Goal: Task Accomplishment & Management: Use online tool/utility

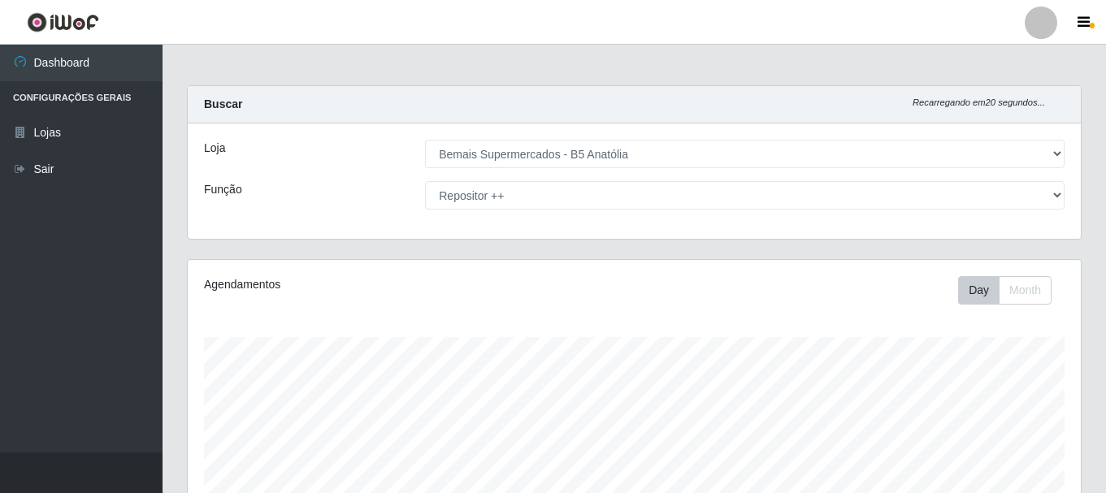
select select "405"
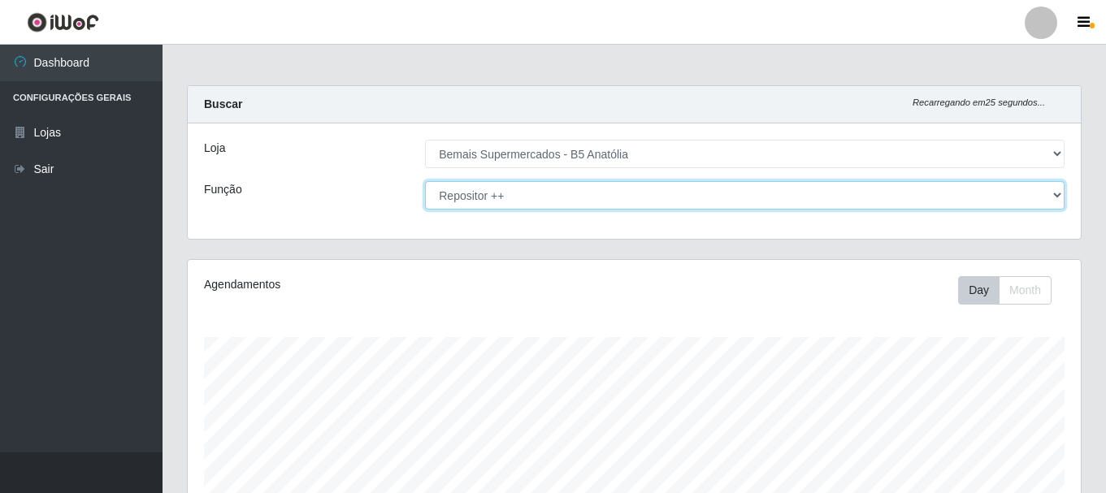
click at [574, 193] on select "[Selecione...] ASG ASG + ASG ++ Auxiliar de Estacionamento Auxiliar de Estacion…" at bounding box center [745, 195] width 640 height 28
click at [425, 181] on select "[Selecione...] ASG ASG + ASG ++ Auxiliar de Estacionamento Auxiliar de Estacion…" at bounding box center [745, 195] width 640 height 28
click at [561, 194] on select "[Selecione...] ASG ASG + ASG ++ Auxiliar de Estacionamento Auxiliar de Estacion…" at bounding box center [745, 195] width 640 height 28
click at [425, 181] on select "[Selecione...] ASG ASG + ASG ++ Auxiliar de Estacionamento Auxiliar de Estacion…" at bounding box center [745, 195] width 640 height 28
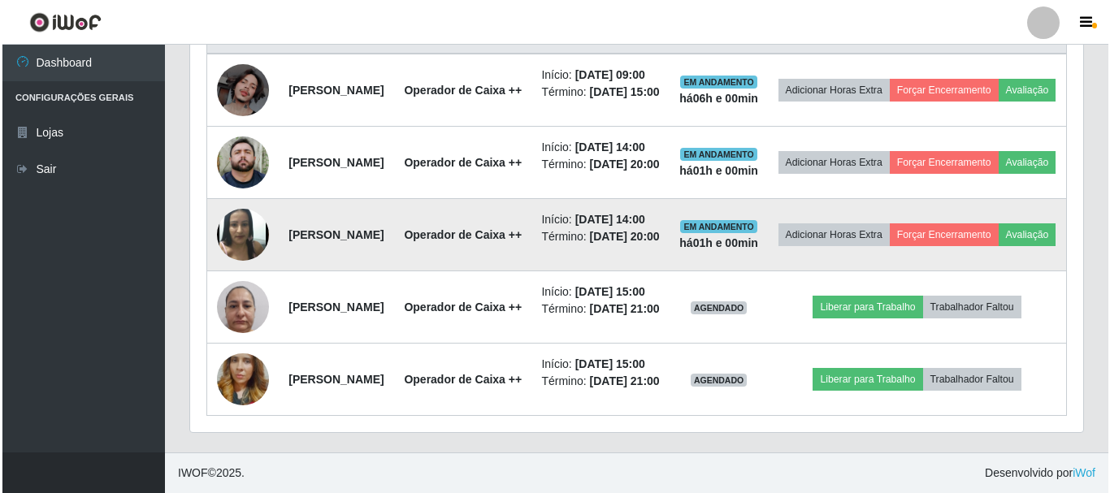
scroll to position [804, 0]
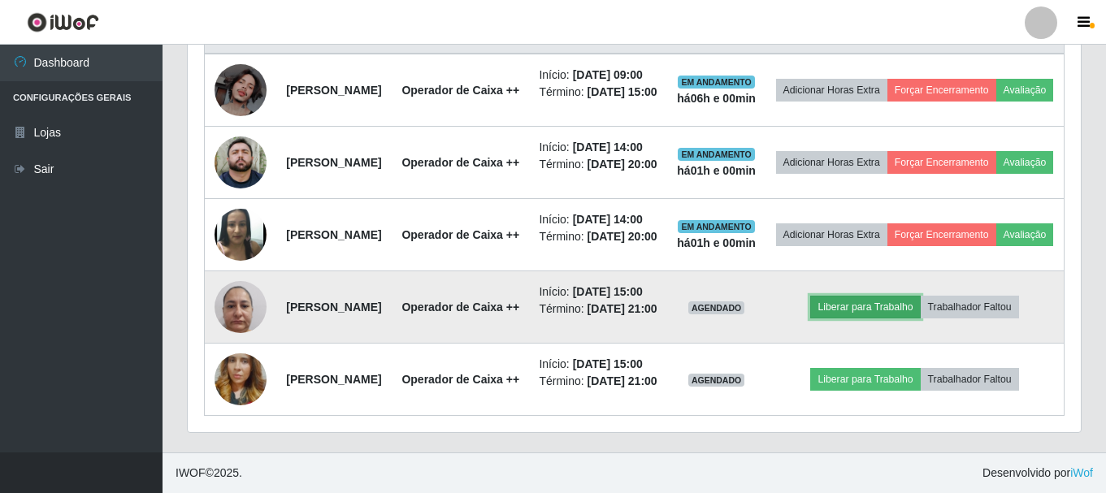
click at [904, 296] on button "Liberar para Trabalho" at bounding box center [865, 307] width 110 height 23
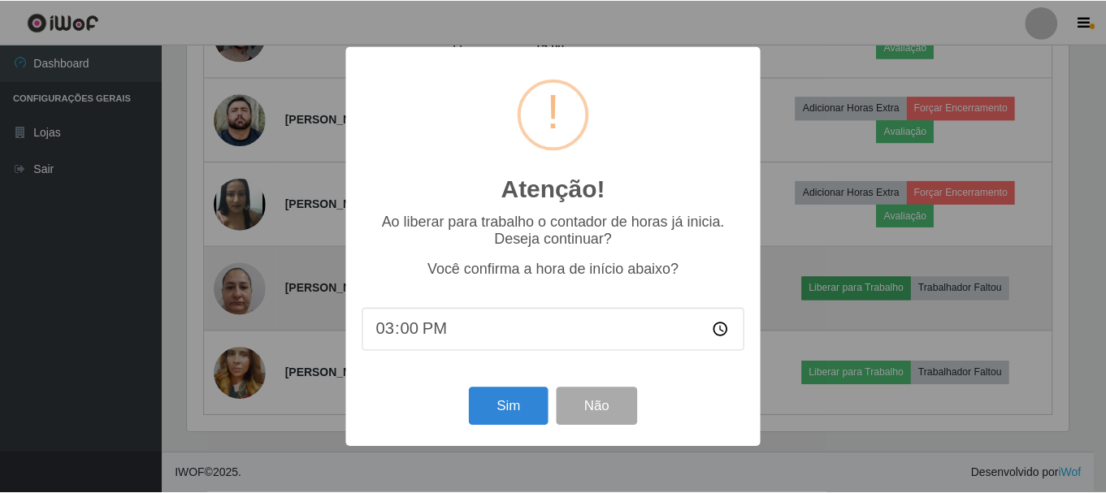
scroll to position [337, 885]
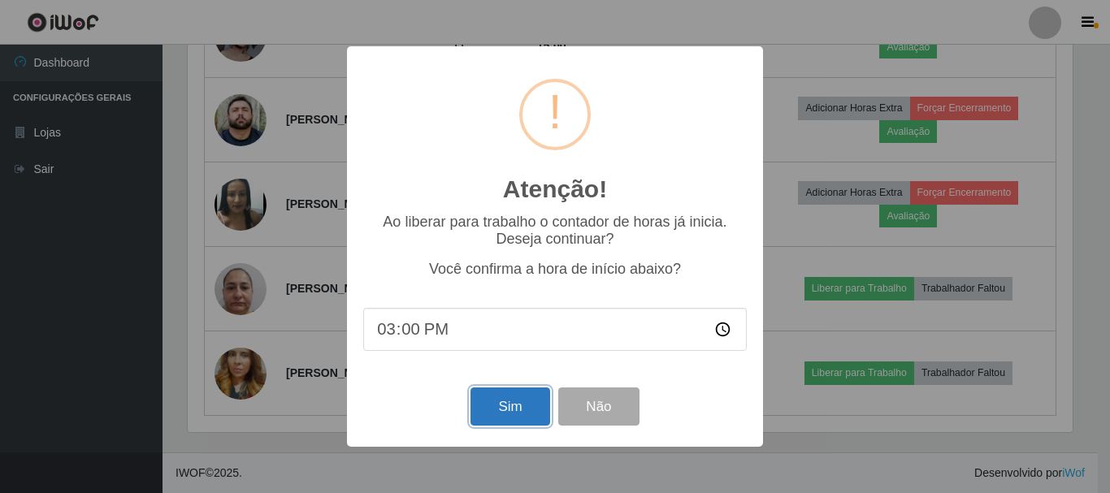
click at [514, 401] on button "Sim" at bounding box center [510, 407] width 79 height 38
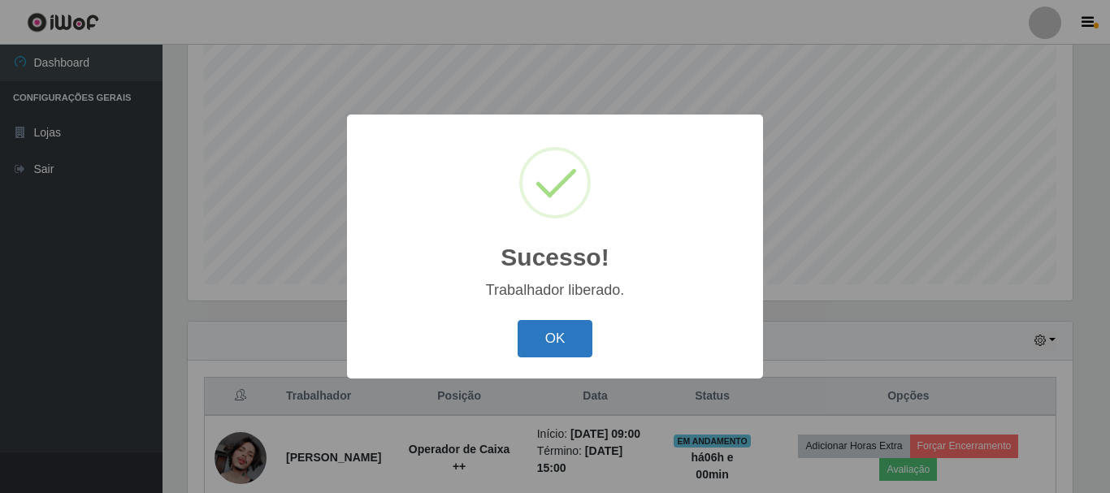
click at [553, 345] on button "OK" at bounding box center [556, 339] width 76 height 38
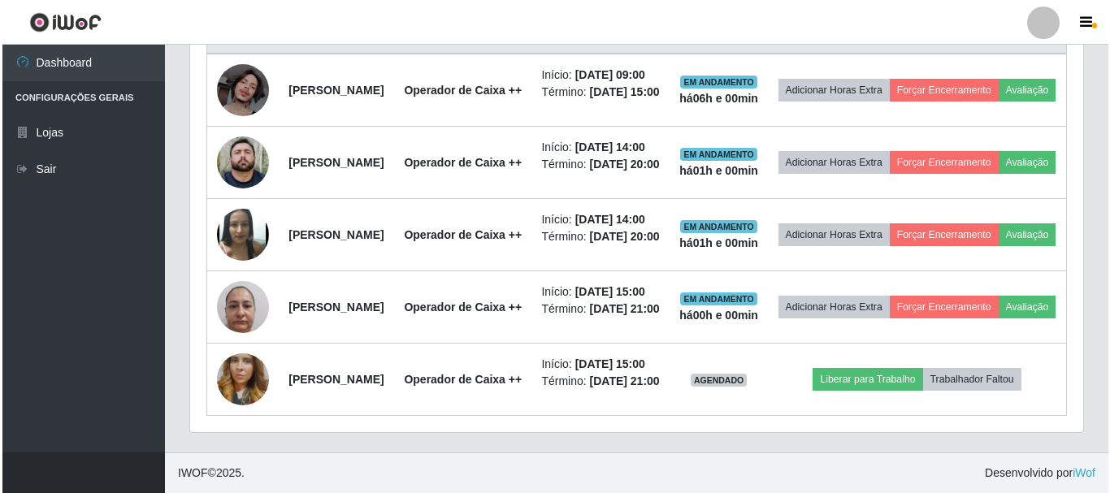
scroll to position [804, 0]
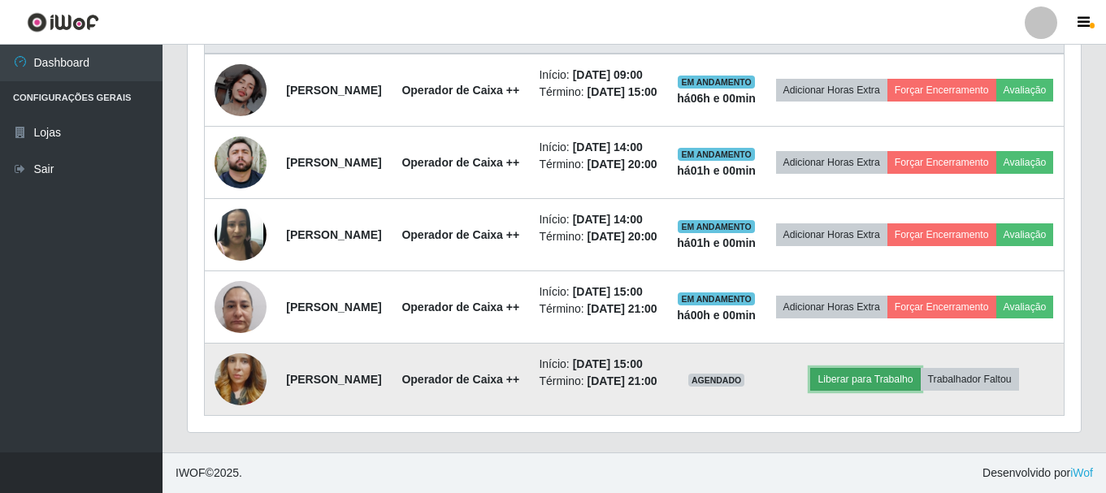
click at [891, 368] on button "Liberar para Trabalho" at bounding box center [865, 379] width 110 height 23
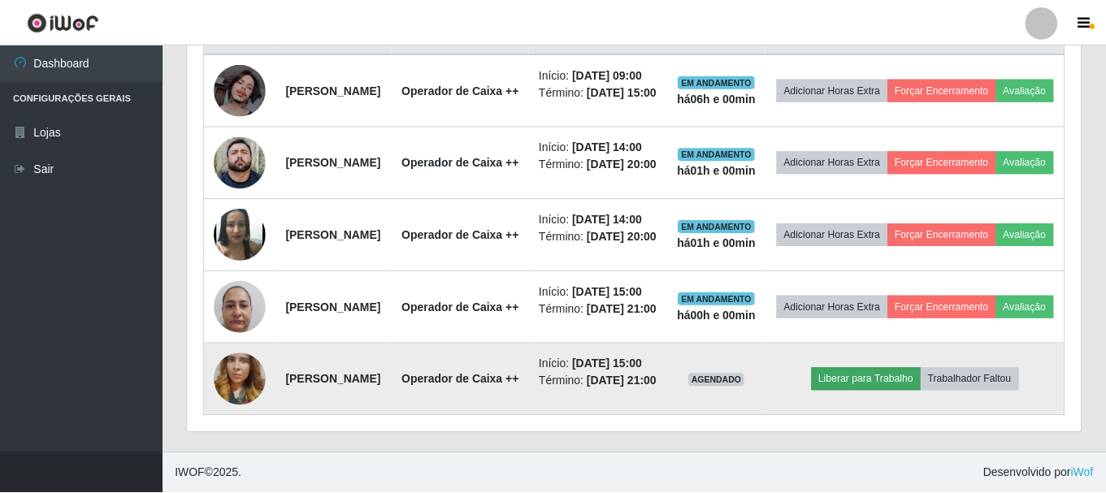
scroll to position [337, 885]
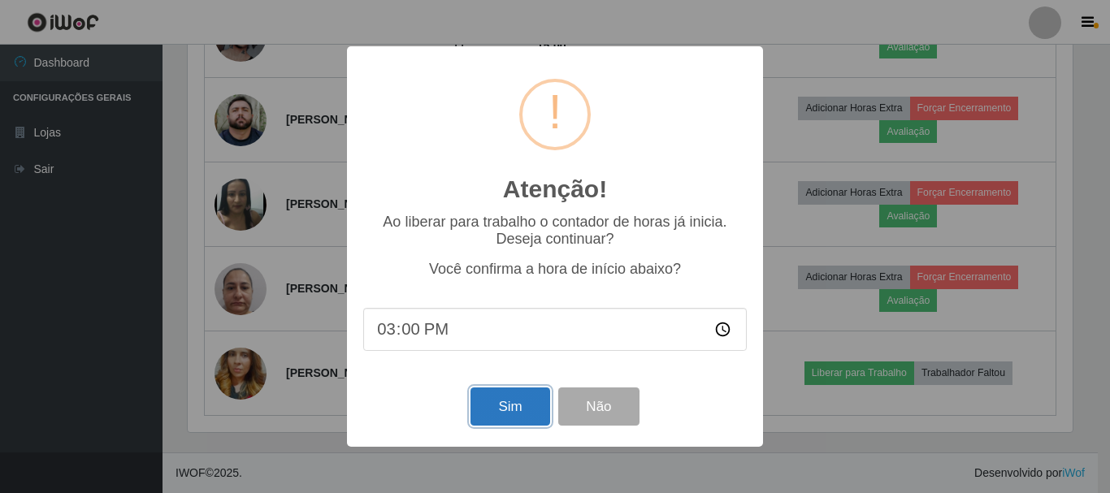
click at [494, 414] on button "Sim" at bounding box center [510, 407] width 79 height 38
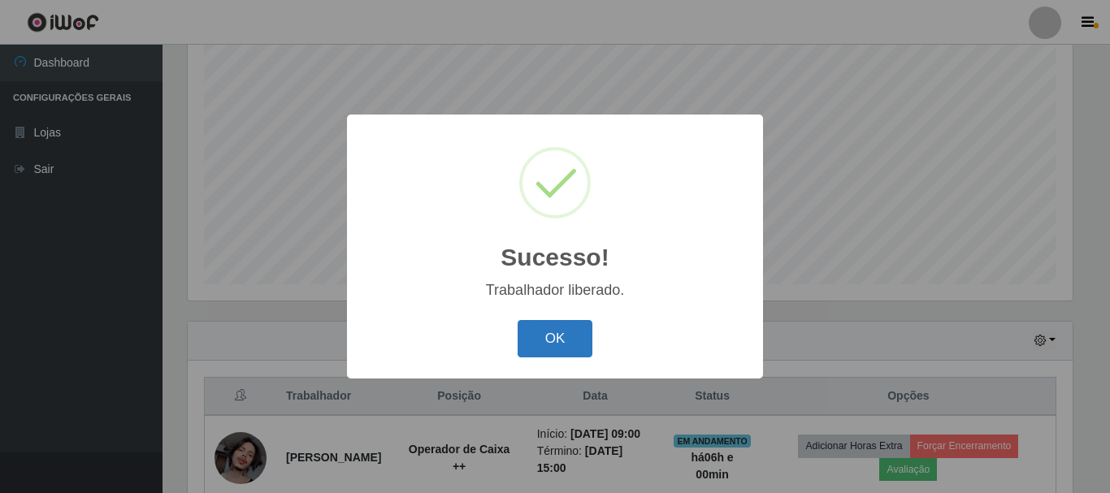
drag, startPoint x: 570, startPoint y: 347, endPoint x: 580, endPoint y: 349, distance: 10.7
click at [569, 346] on button "OK" at bounding box center [556, 339] width 76 height 38
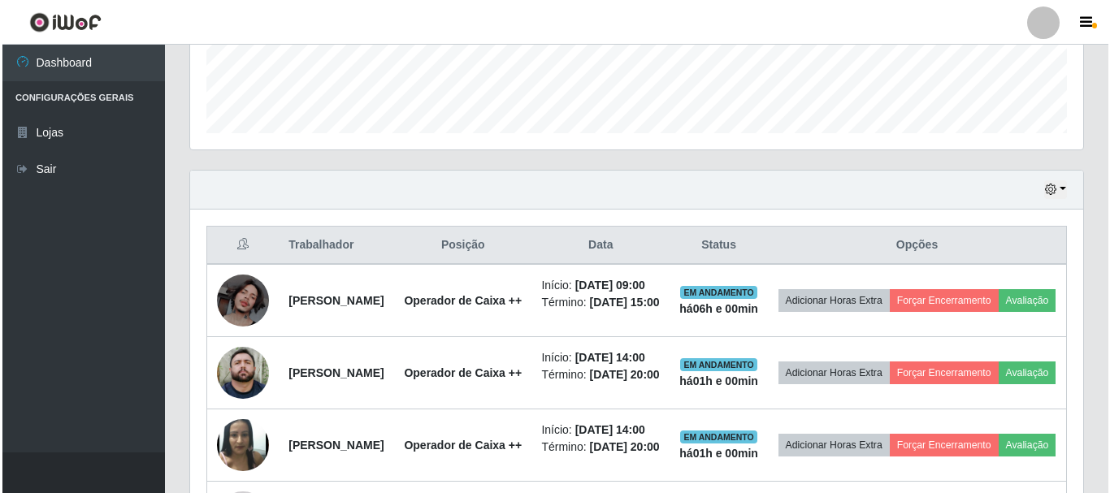
scroll to position [459, 0]
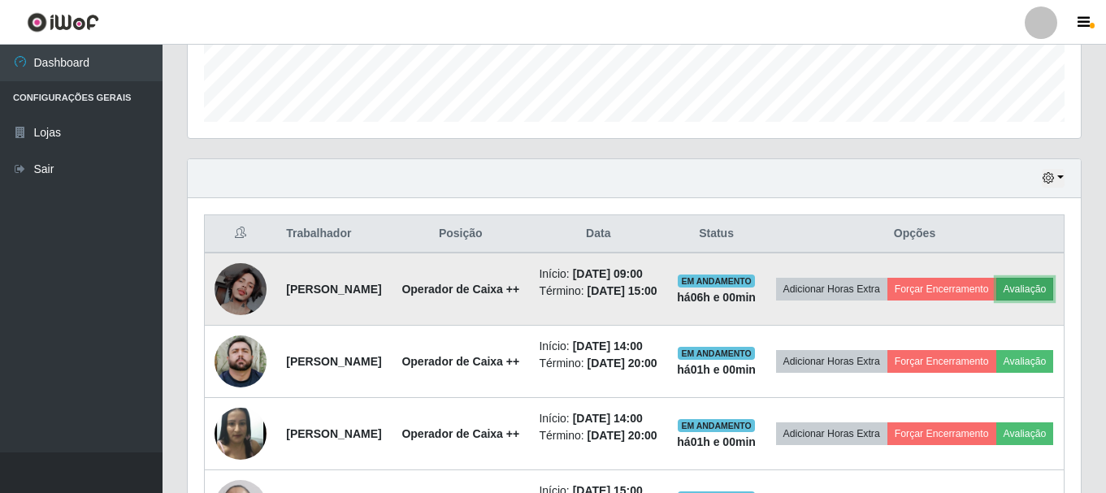
click at [996, 301] on button "Avaliação" at bounding box center [1025, 289] width 58 height 23
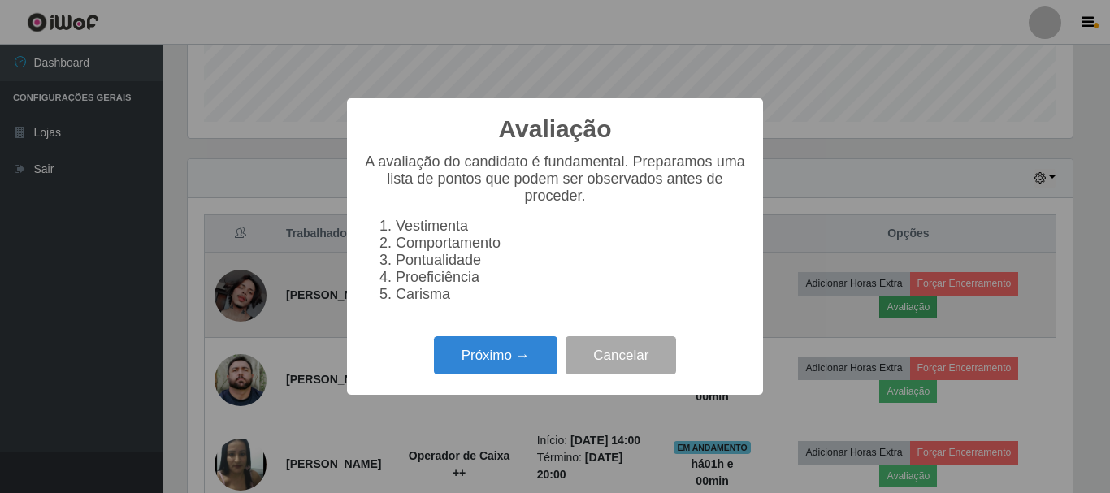
scroll to position [337, 885]
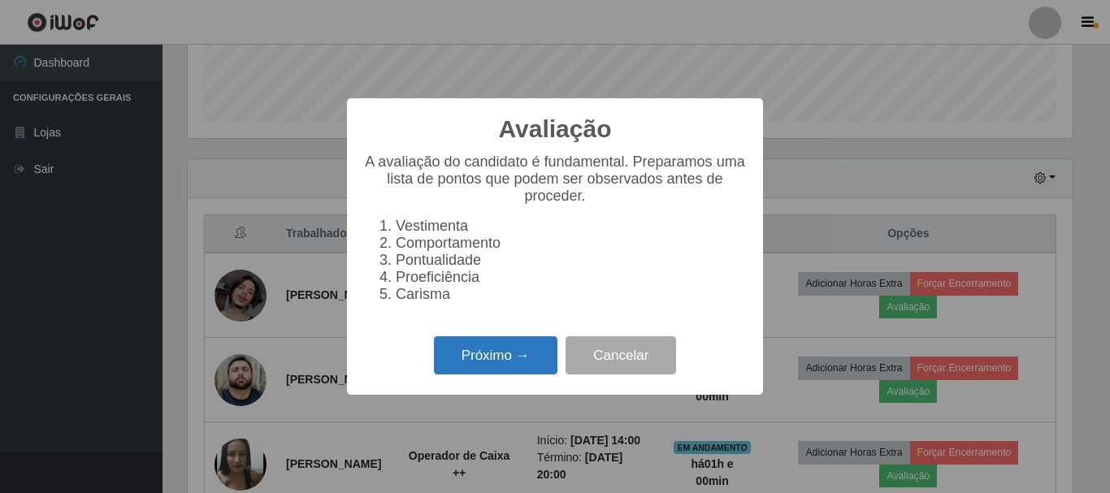
click at [505, 374] on button "Próximo →" at bounding box center [496, 355] width 124 height 38
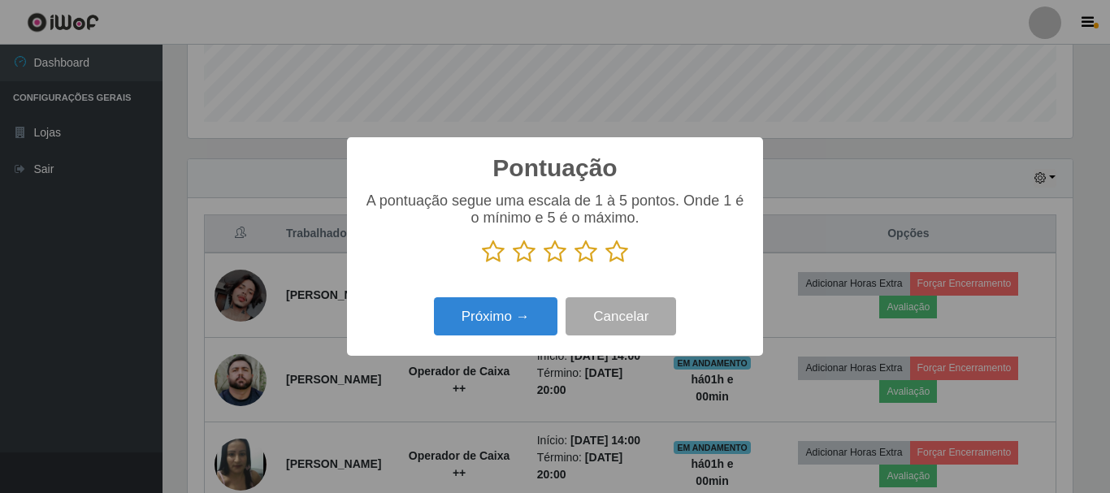
scroll to position [812276, 811728]
click at [614, 249] on icon at bounding box center [616, 252] width 23 height 24
click at [605, 264] on input "radio" at bounding box center [605, 264] width 0 height 0
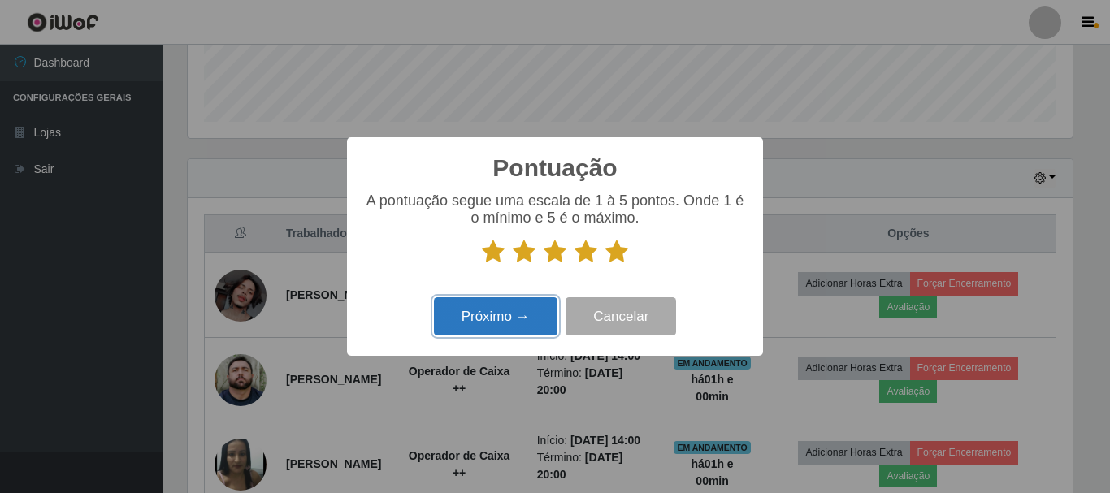
click at [491, 331] on button "Próximo →" at bounding box center [496, 316] width 124 height 38
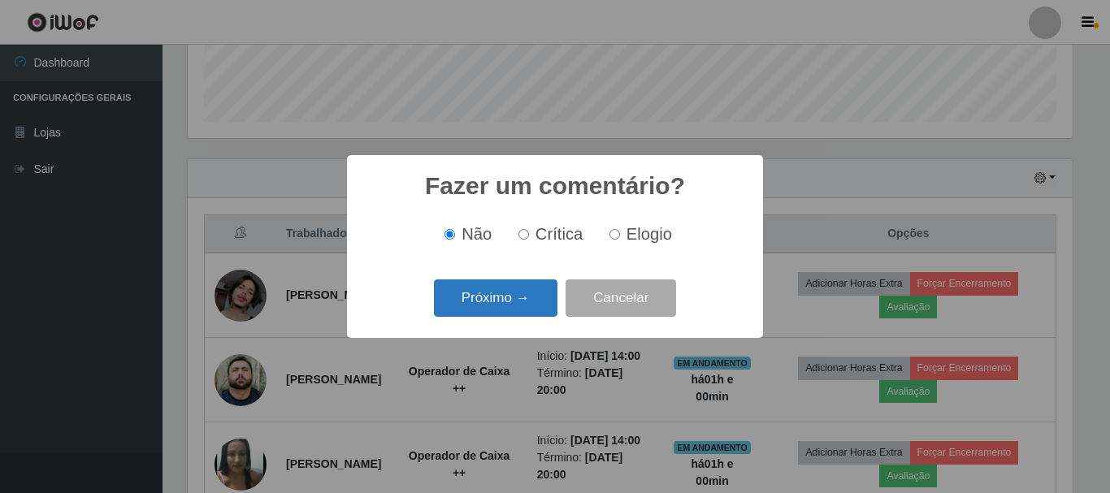
click at [515, 311] on button "Próximo →" at bounding box center [496, 299] width 124 height 38
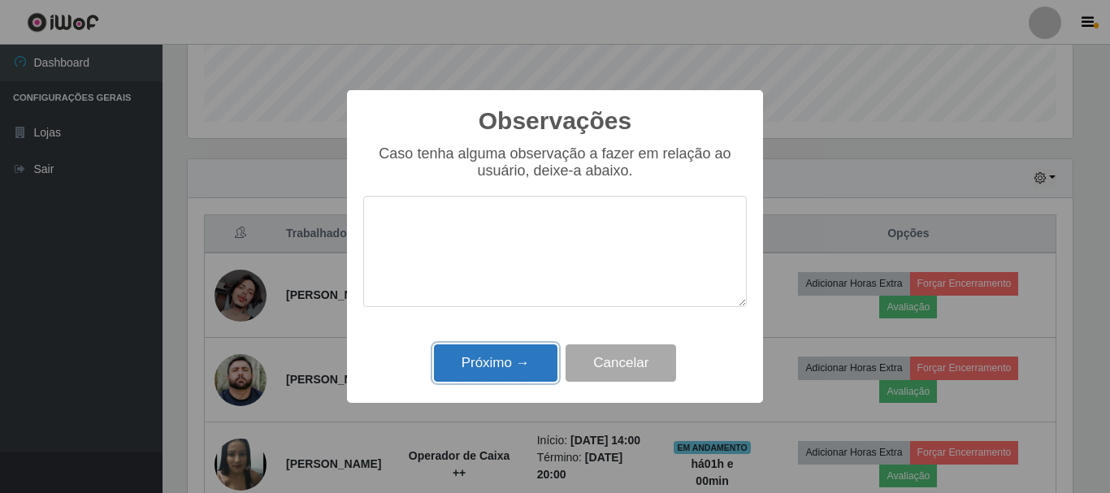
click at [510, 369] on button "Próximo →" at bounding box center [496, 364] width 124 height 38
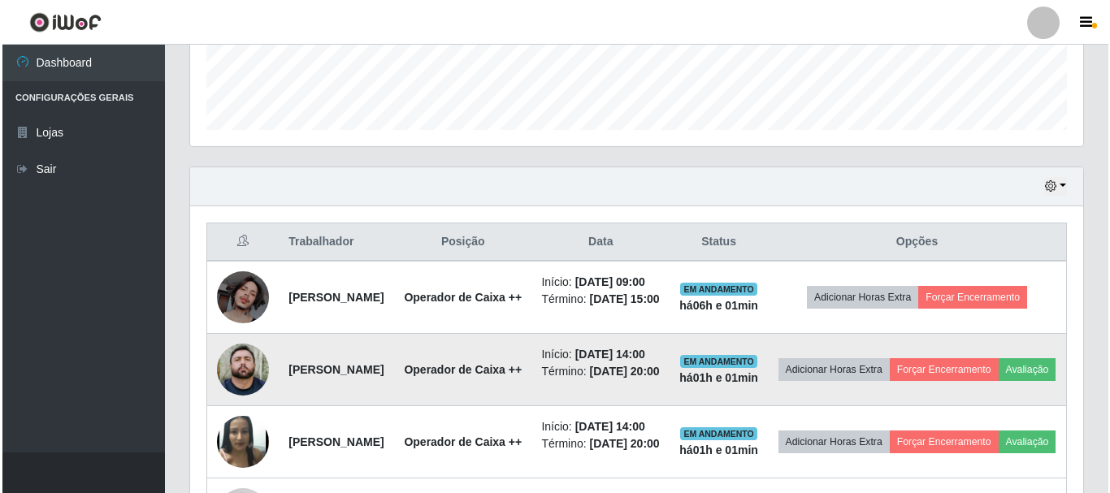
scroll to position [0, 0]
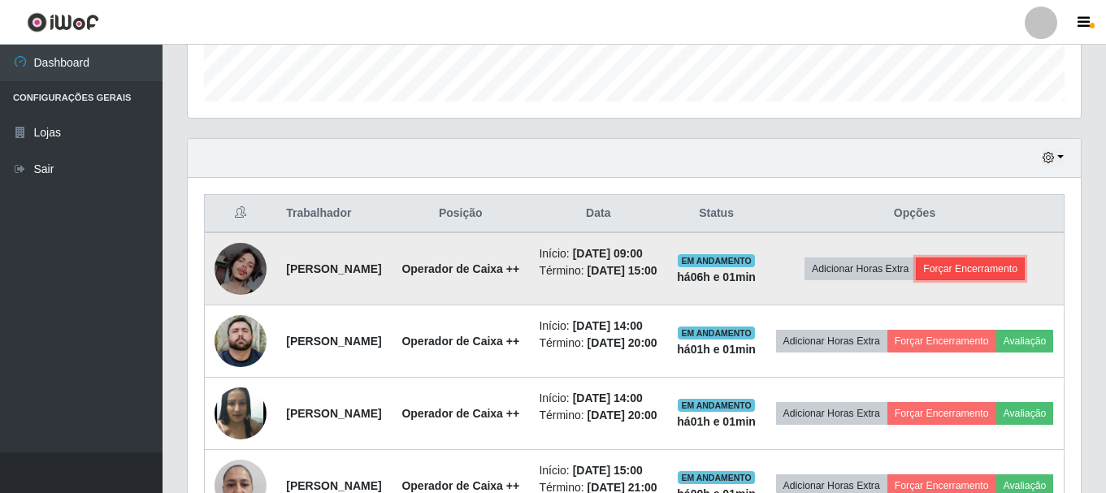
click at [1005, 280] on button "Forçar Encerramento" at bounding box center [970, 269] width 109 height 23
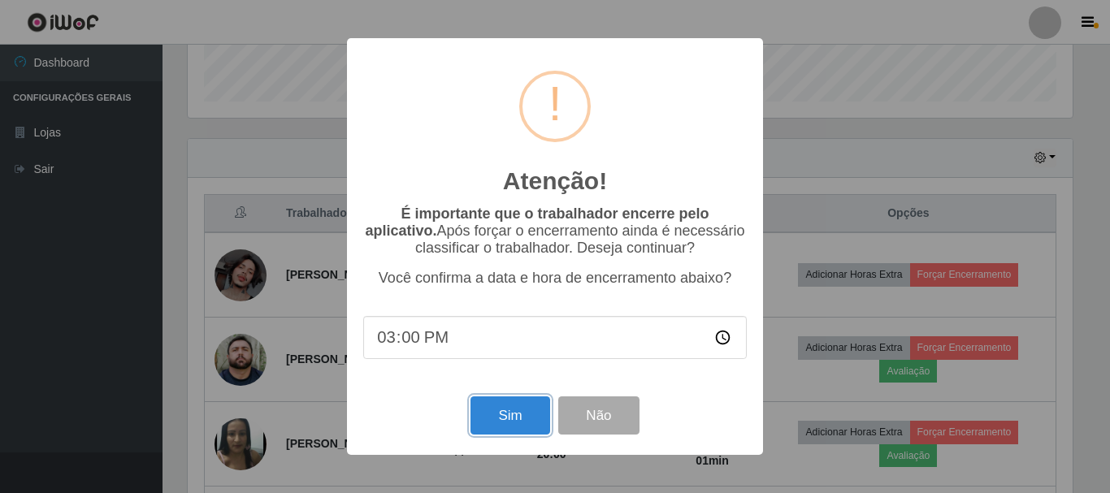
drag, startPoint x: 502, startPoint y: 426, endPoint x: 541, endPoint y: 386, distance: 55.7
click at [503, 426] on button "Sim" at bounding box center [510, 416] width 79 height 38
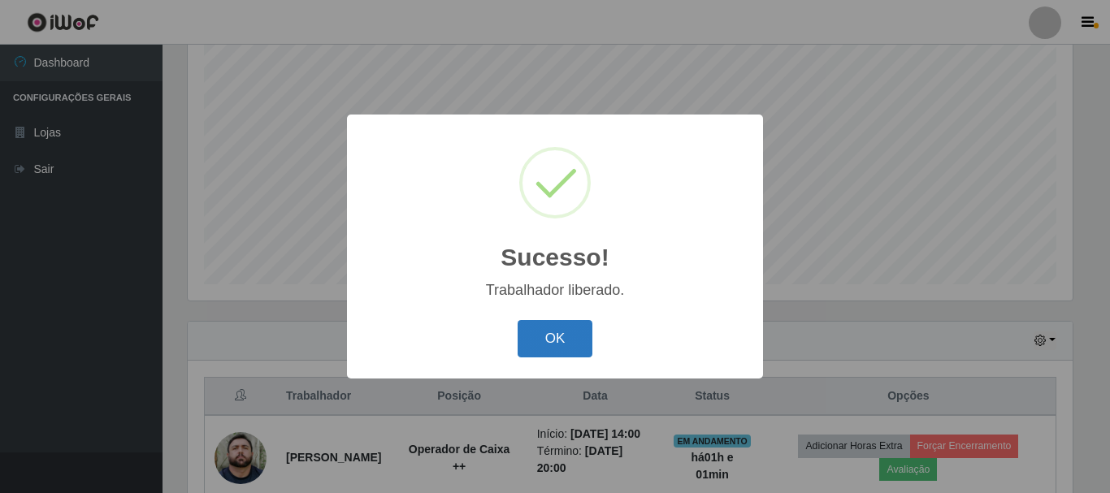
click at [548, 336] on button "OK" at bounding box center [556, 339] width 76 height 38
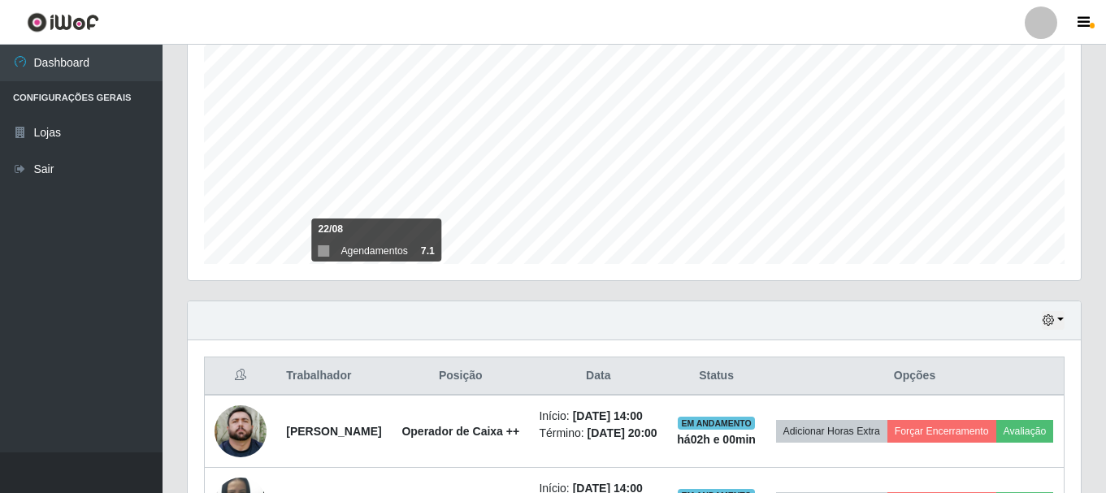
scroll to position [53, 0]
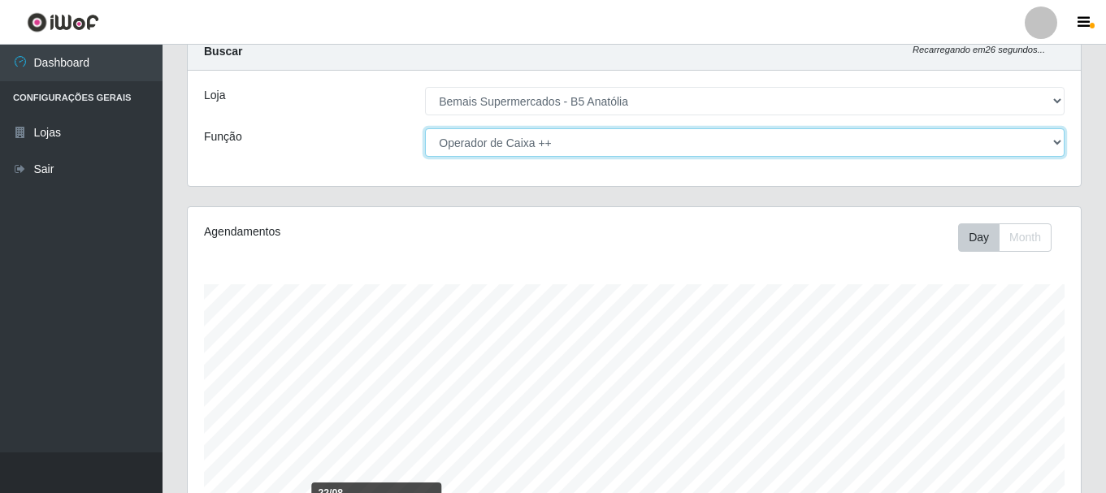
click at [582, 141] on select "[Selecione...] ASG ASG + ASG ++ Auxiliar de Estacionamento Auxiliar de Estacion…" at bounding box center [745, 142] width 640 height 28
click at [425, 128] on select "[Selecione...] ASG ASG + ASG ++ Auxiliar de Estacionamento Auxiliar de Estacion…" at bounding box center [745, 142] width 640 height 28
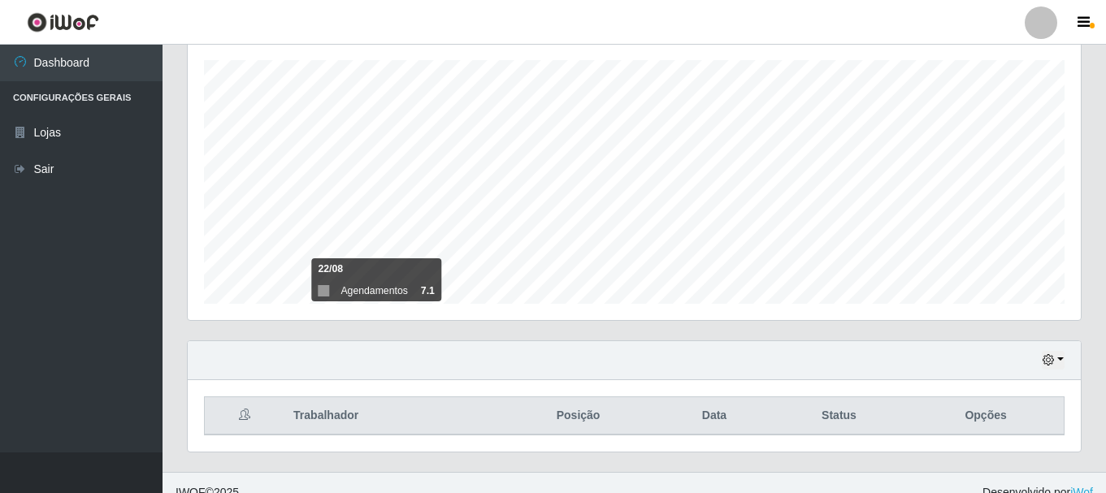
scroll to position [297, 0]
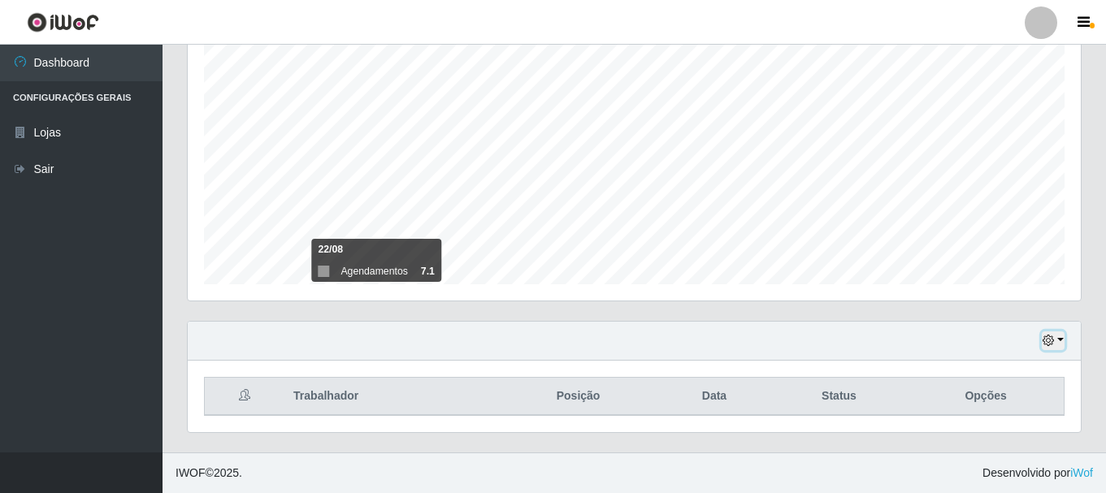
click at [1062, 341] on button "button" at bounding box center [1053, 341] width 23 height 19
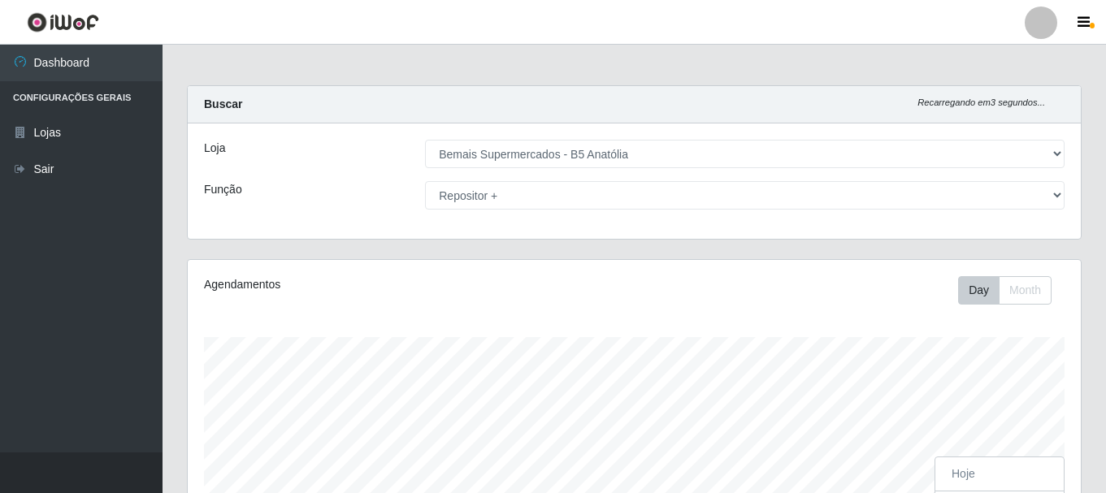
scroll to position [337, 893]
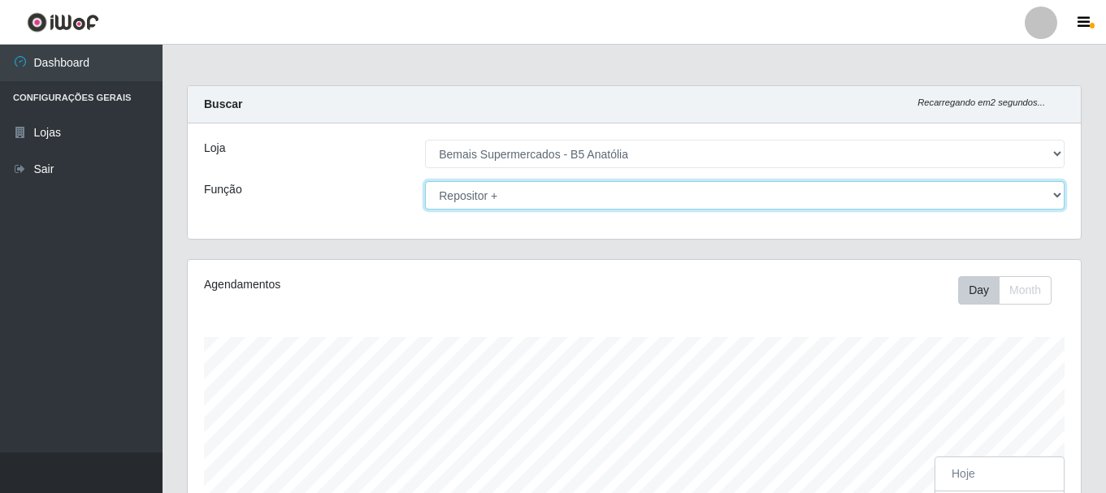
click at [702, 202] on select "[Selecione...] ASG ASG + ASG ++ Auxiliar de Estacionamento Auxiliar de Estacion…" at bounding box center [745, 195] width 640 height 28
select select "86"
click at [425, 181] on select "[Selecione...] ASG ASG + ASG ++ Auxiliar de Estacionamento Auxiliar de Estacion…" at bounding box center [745, 195] width 640 height 28
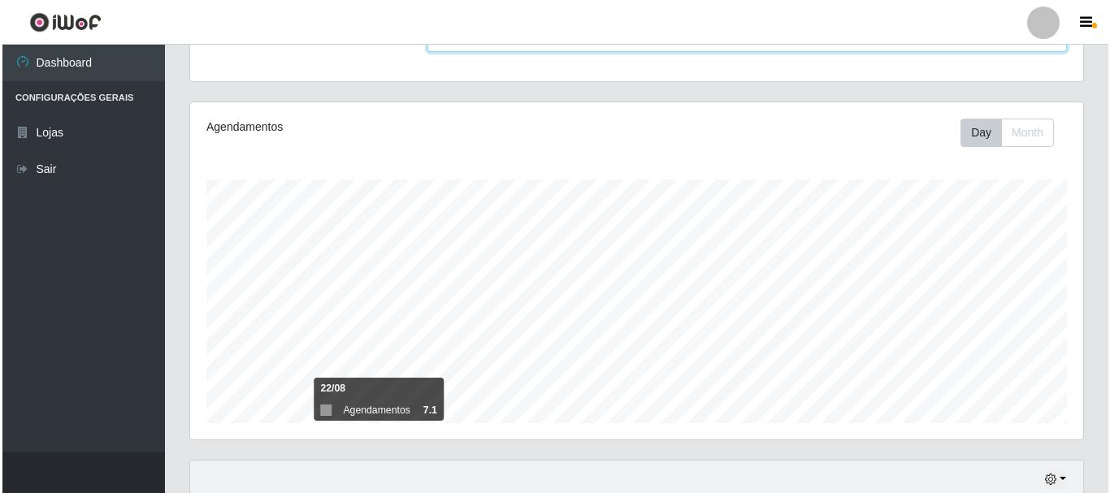
scroll to position [466, 0]
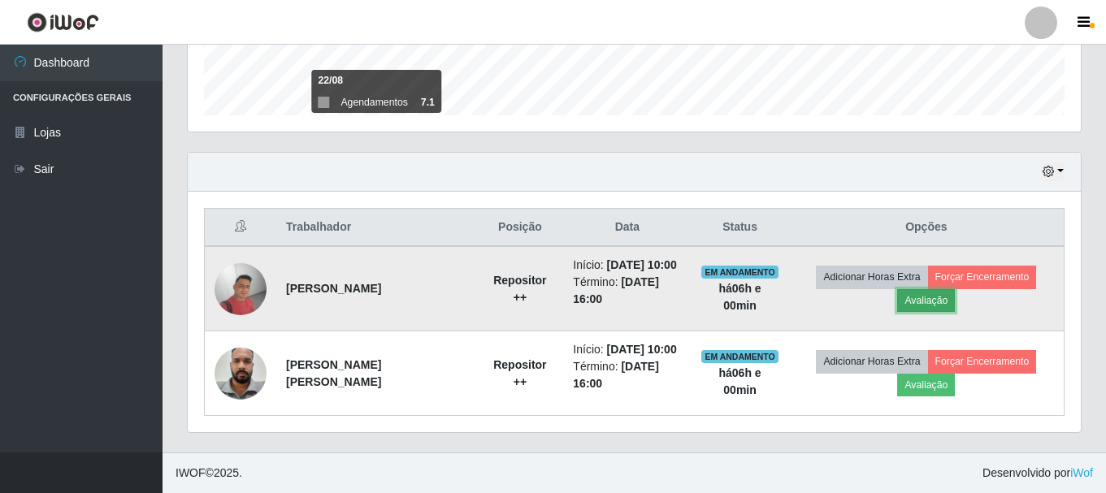
click at [935, 302] on button "Avaliação" at bounding box center [926, 300] width 58 height 23
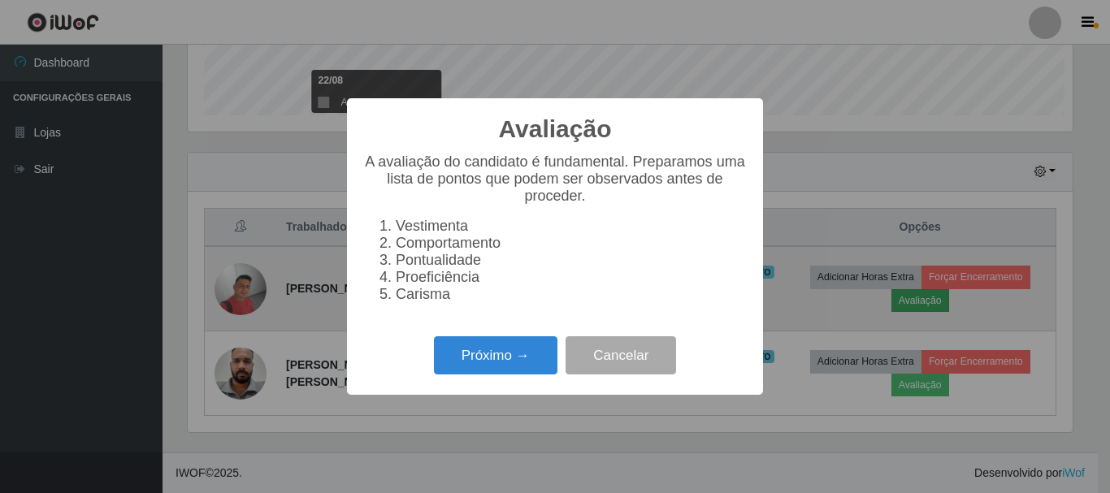
scroll to position [337, 885]
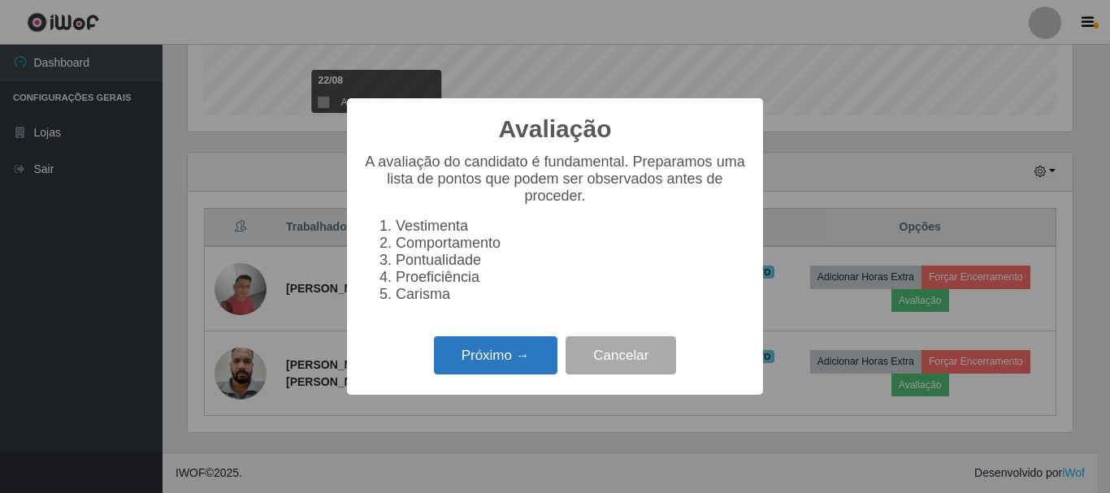
click at [517, 375] on button "Próximo →" at bounding box center [496, 355] width 124 height 38
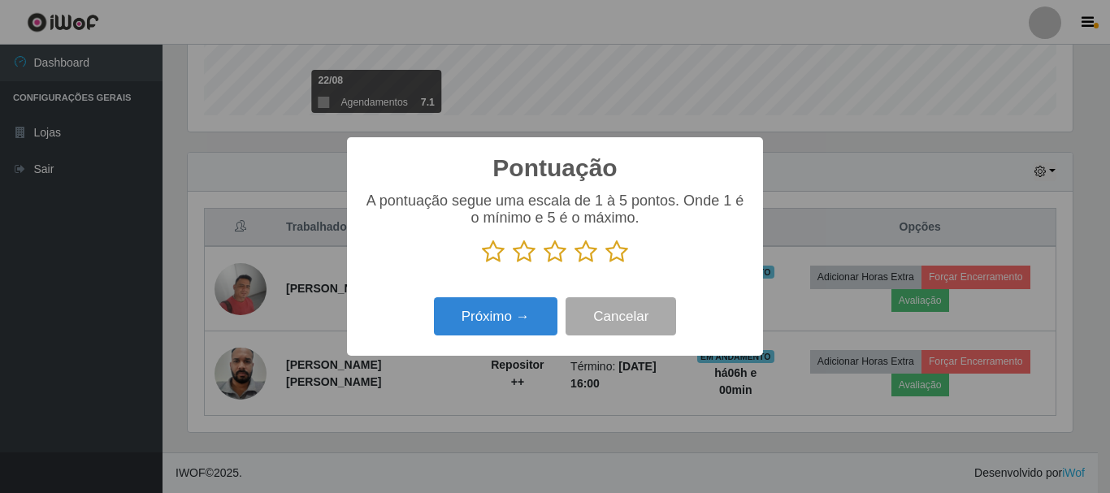
click at [609, 257] on icon at bounding box center [616, 252] width 23 height 24
click at [605, 264] on input "radio" at bounding box center [605, 264] width 0 height 0
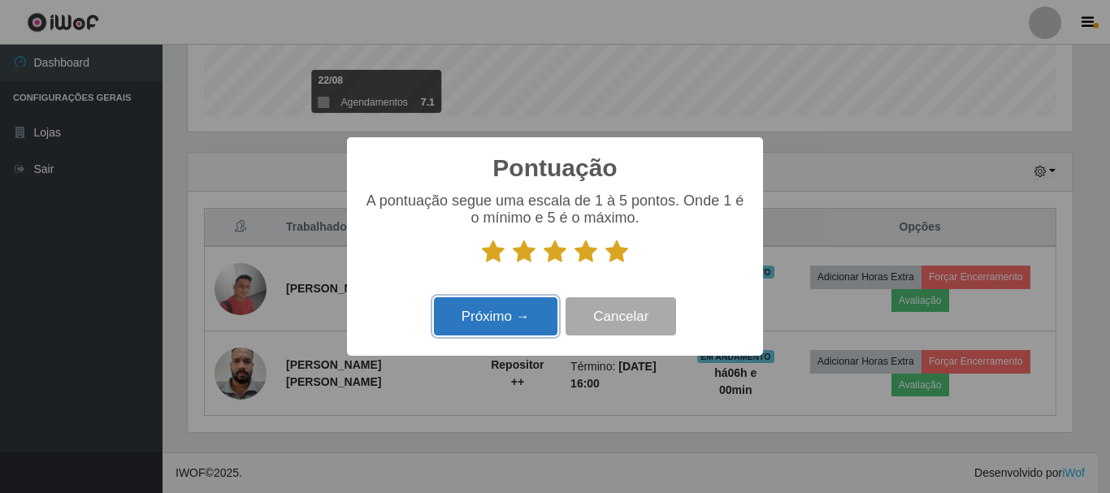
click at [511, 318] on button "Próximo →" at bounding box center [496, 316] width 124 height 38
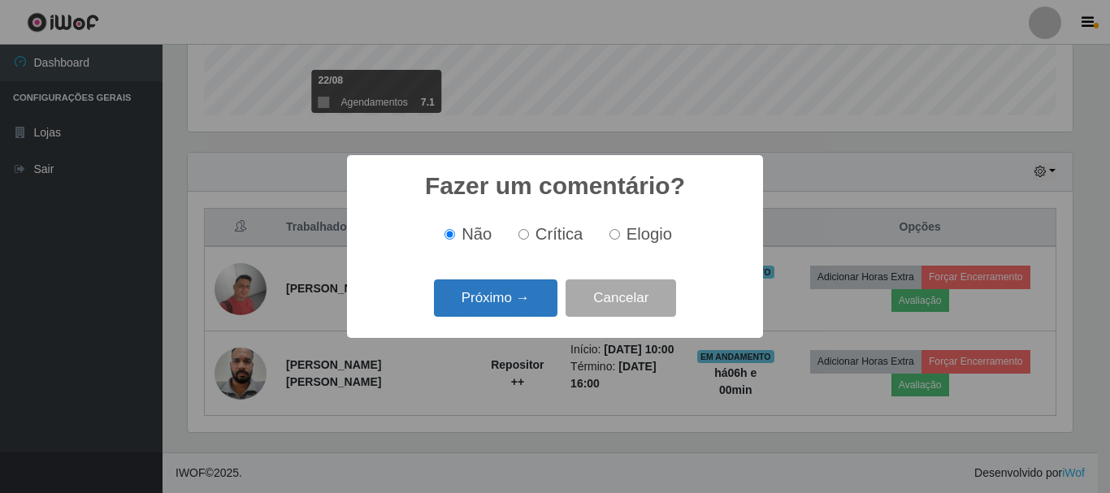
click at [514, 304] on button "Próximo →" at bounding box center [496, 299] width 124 height 38
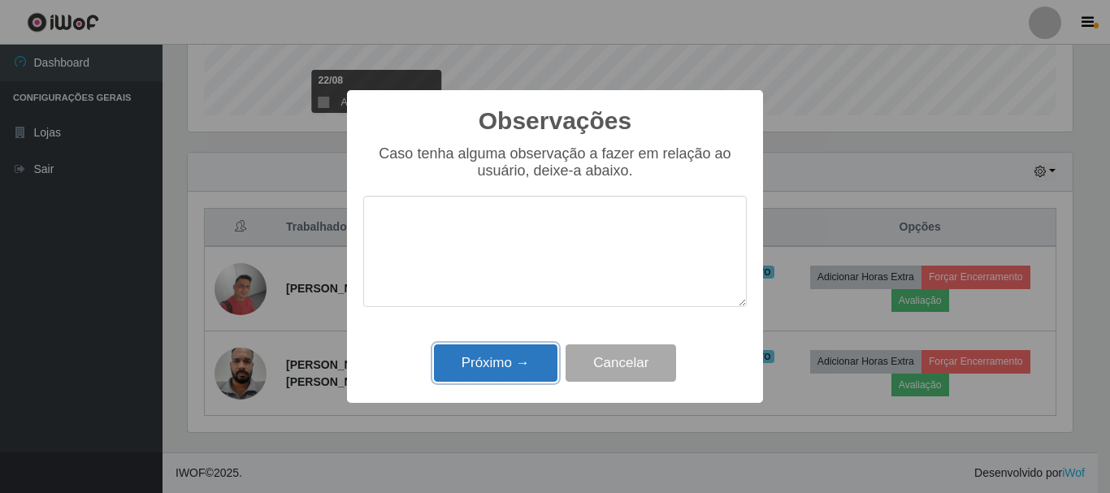
click at [540, 373] on button "Próximo →" at bounding box center [496, 364] width 124 height 38
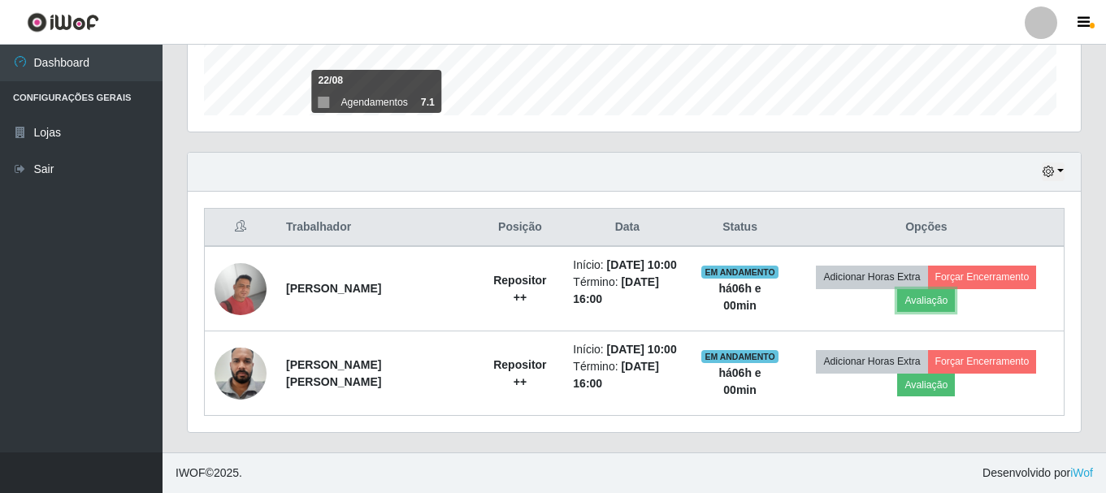
scroll to position [337, 893]
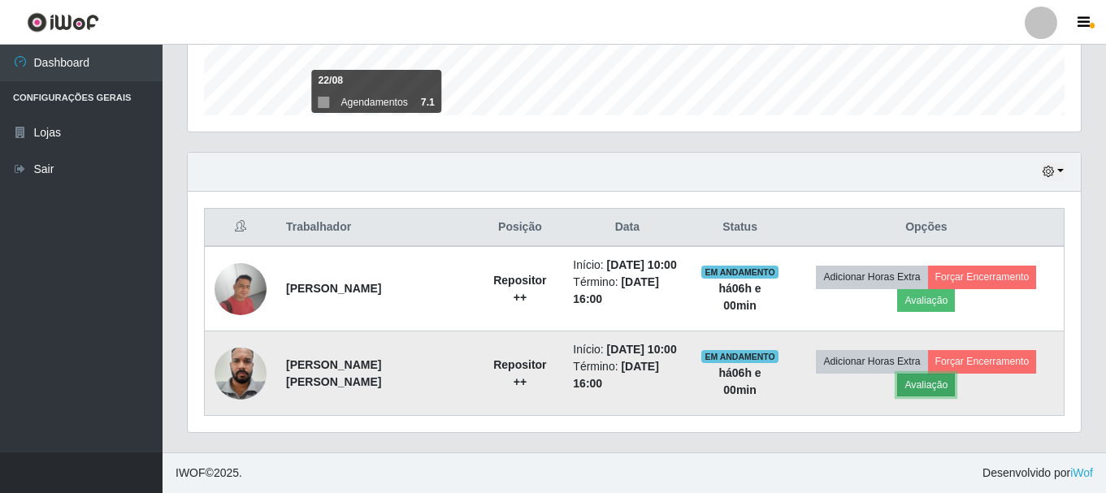
click at [931, 387] on button "Avaliação" at bounding box center [926, 385] width 58 height 23
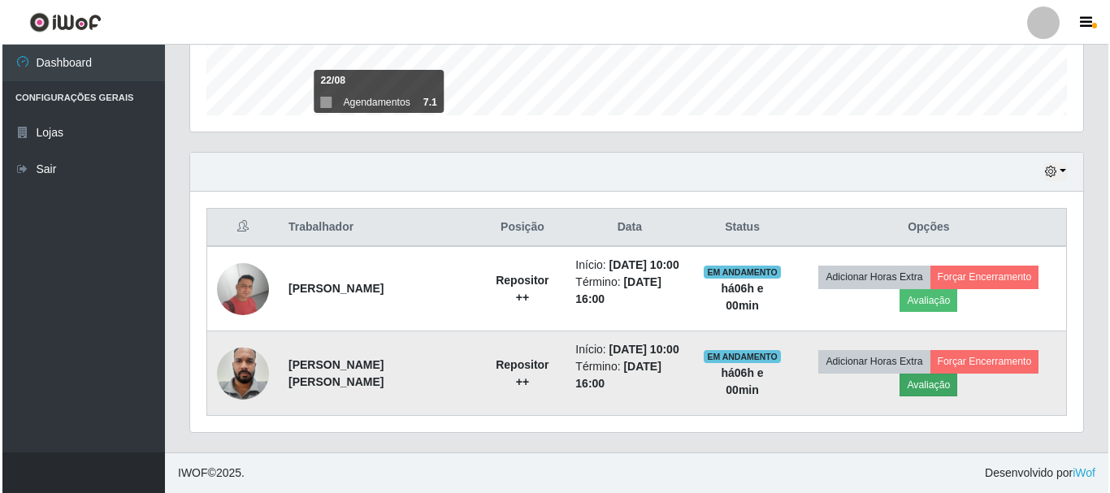
scroll to position [337, 885]
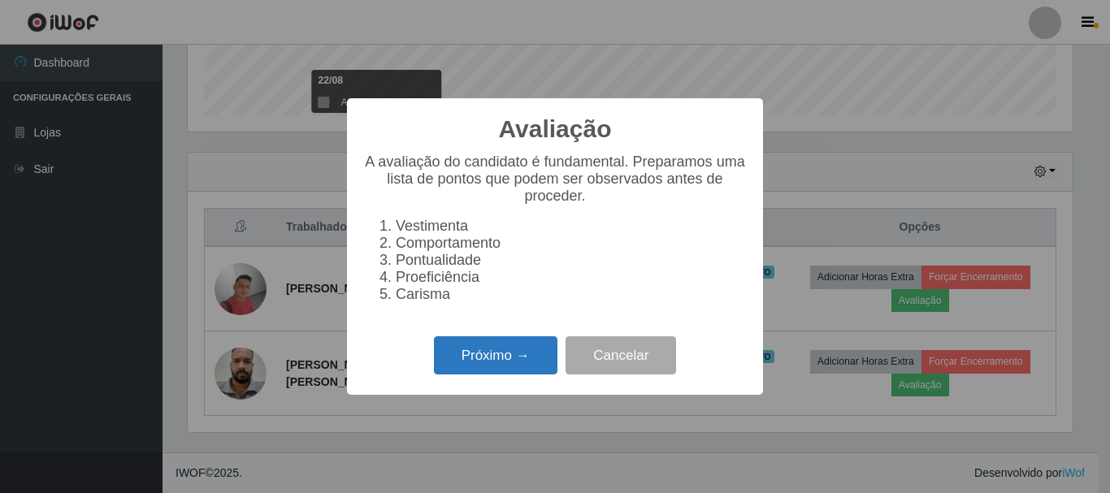
click at [520, 361] on button "Próximo →" at bounding box center [496, 355] width 124 height 38
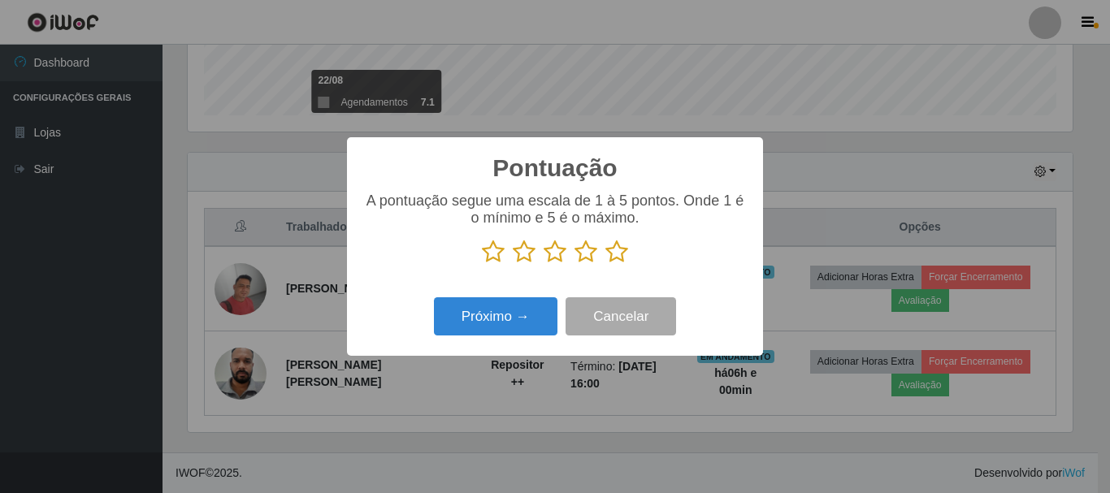
click at [616, 254] on icon at bounding box center [616, 252] width 23 height 24
click at [605, 264] on input "radio" at bounding box center [605, 264] width 0 height 0
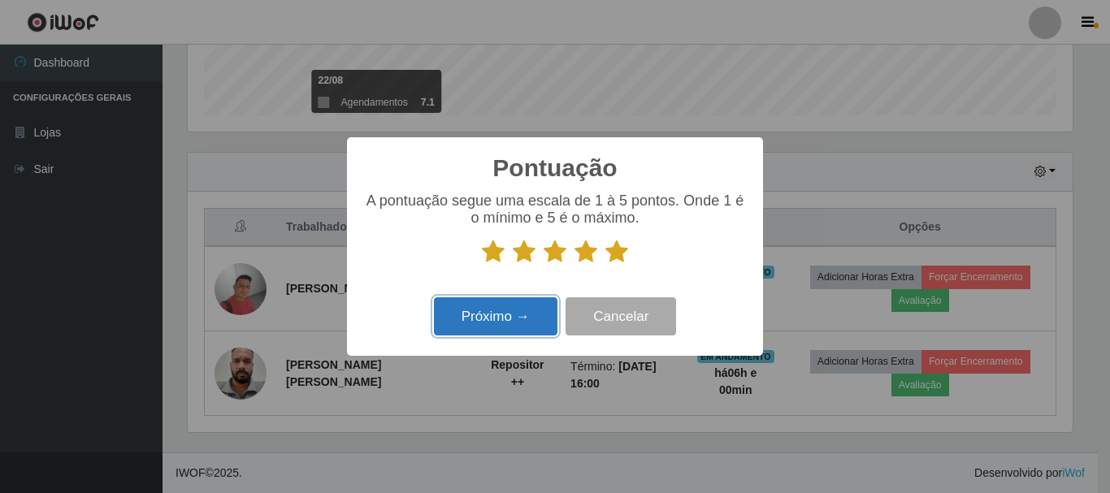
click at [535, 313] on button "Próximo →" at bounding box center [496, 316] width 124 height 38
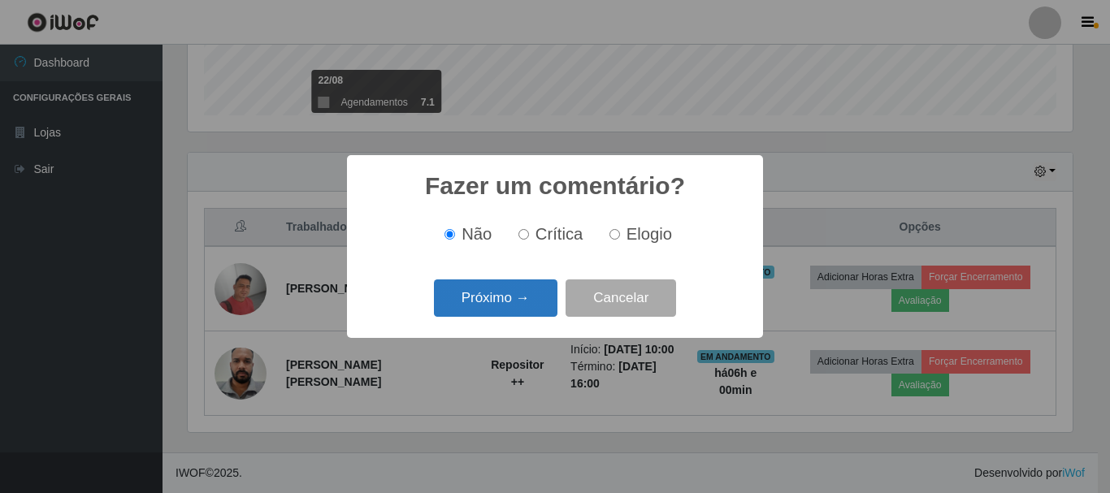
click at [536, 310] on button "Próximo →" at bounding box center [496, 299] width 124 height 38
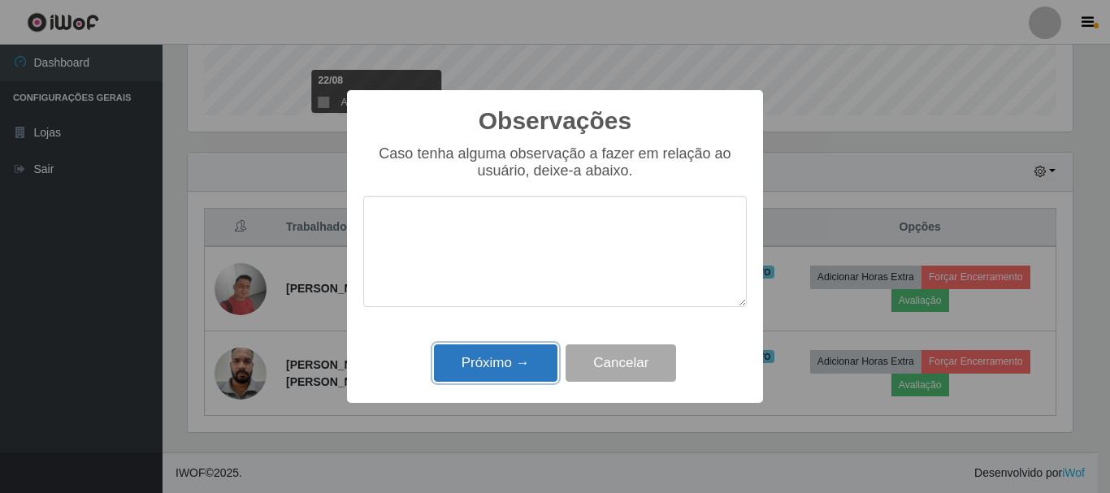
click at [545, 371] on button "Próximo →" at bounding box center [496, 364] width 124 height 38
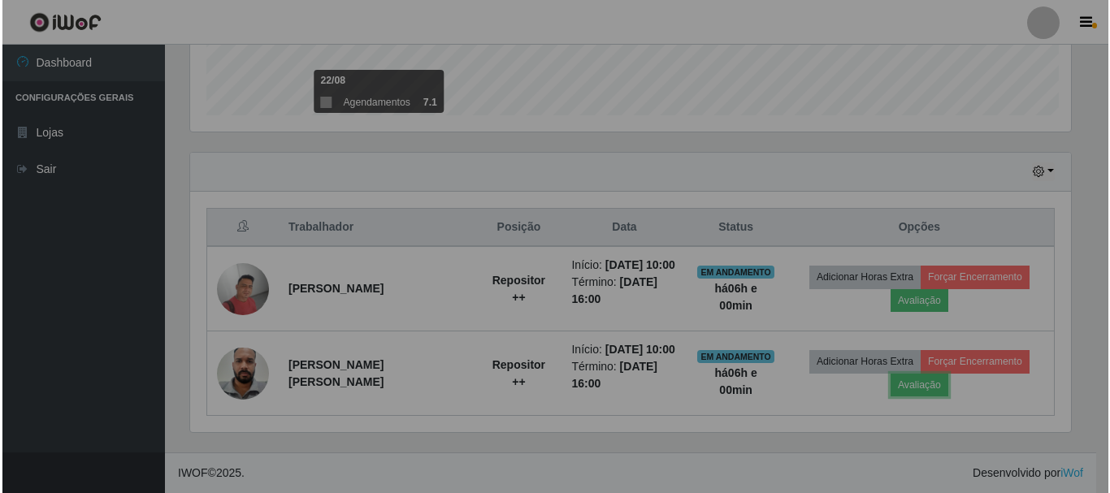
scroll to position [337, 893]
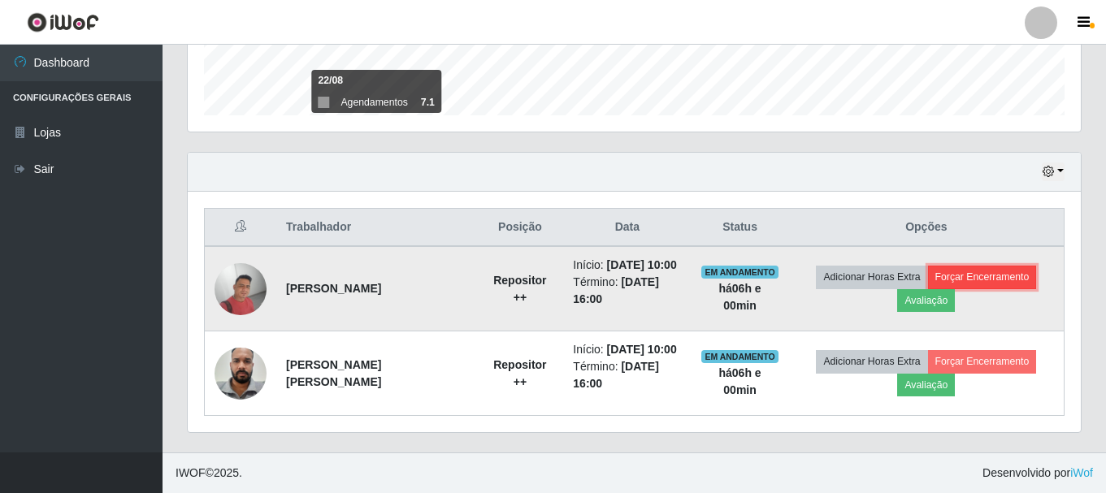
click at [1007, 278] on button "Forçar Encerramento" at bounding box center [982, 277] width 109 height 23
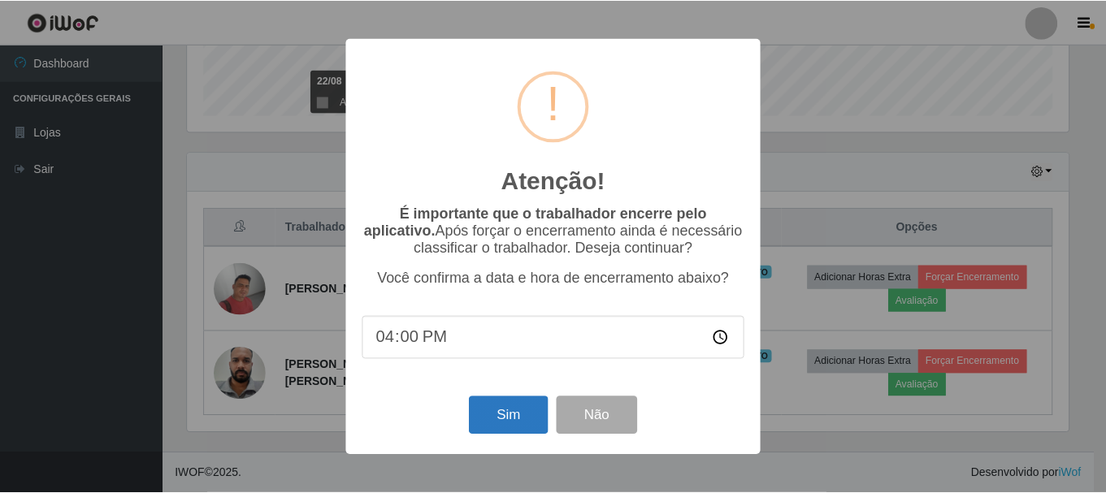
scroll to position [441, 0]
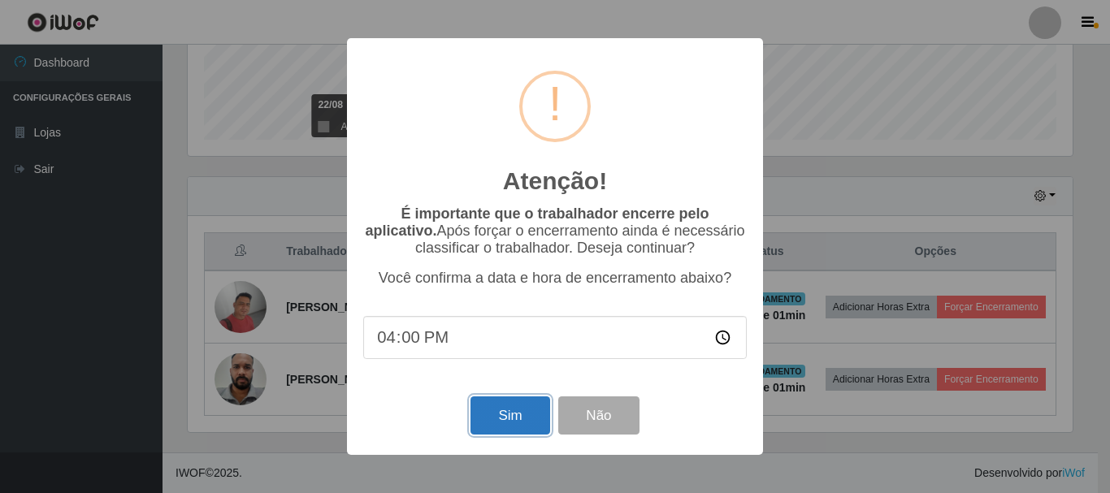
click at [511, 418] on button "Sim" at bounding box center [510, 416] width 79 height 38
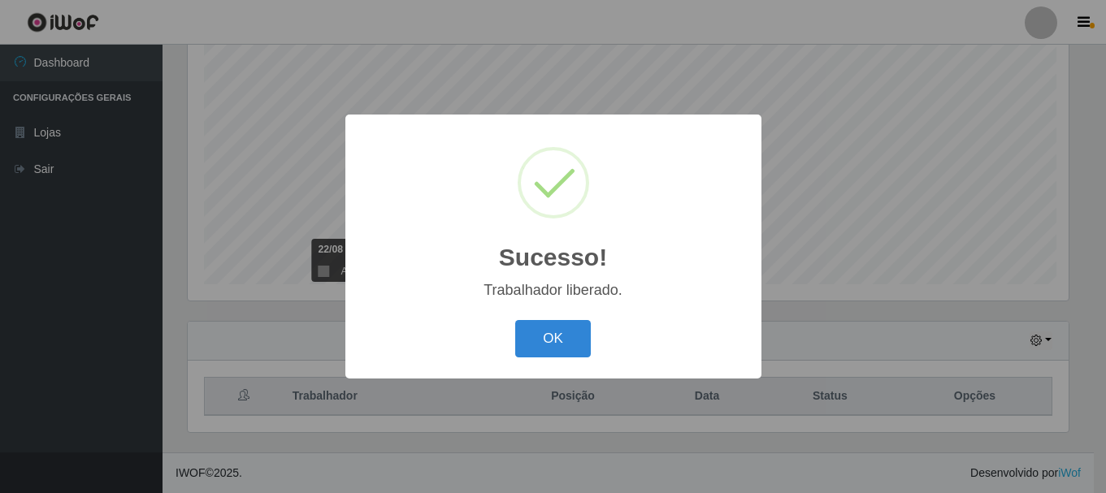
scroll to position [337, 885]
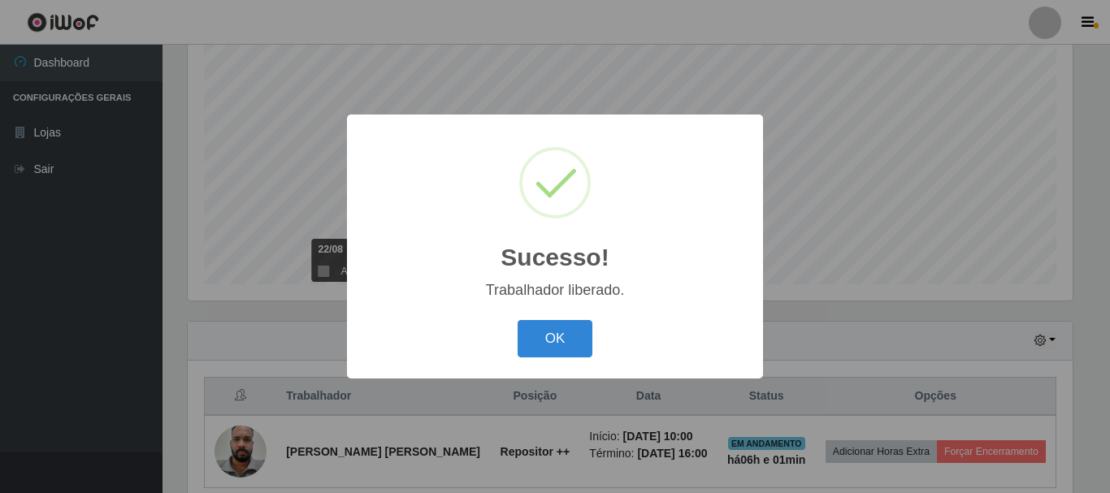
drag, startPoint x: 567, startPoint y: 338, endPoint x: 618, endPoint y: 350, distance: 52.6
click at [569, 338] on button "OK" at bounding box center [556, 339] width 76 height 38
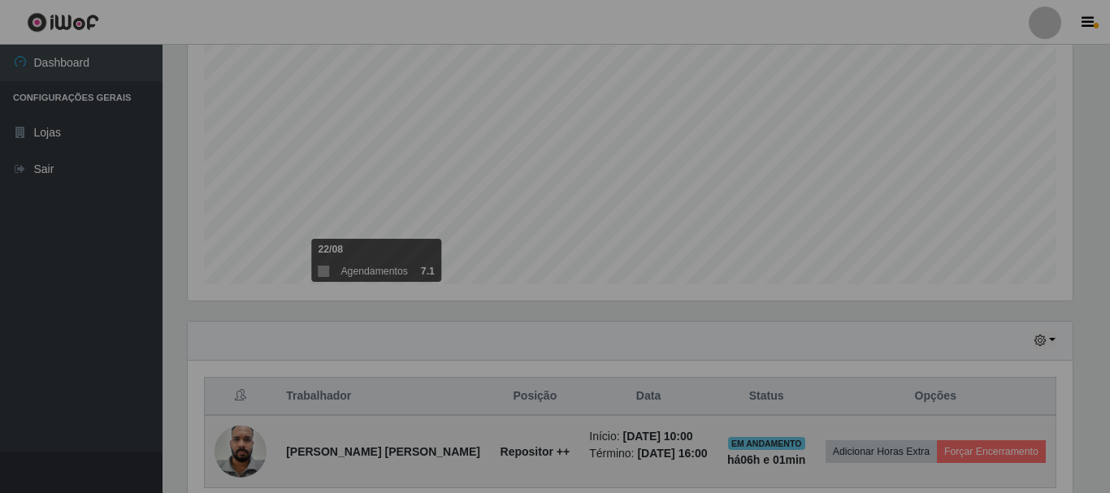
scroll to position [337, 893]
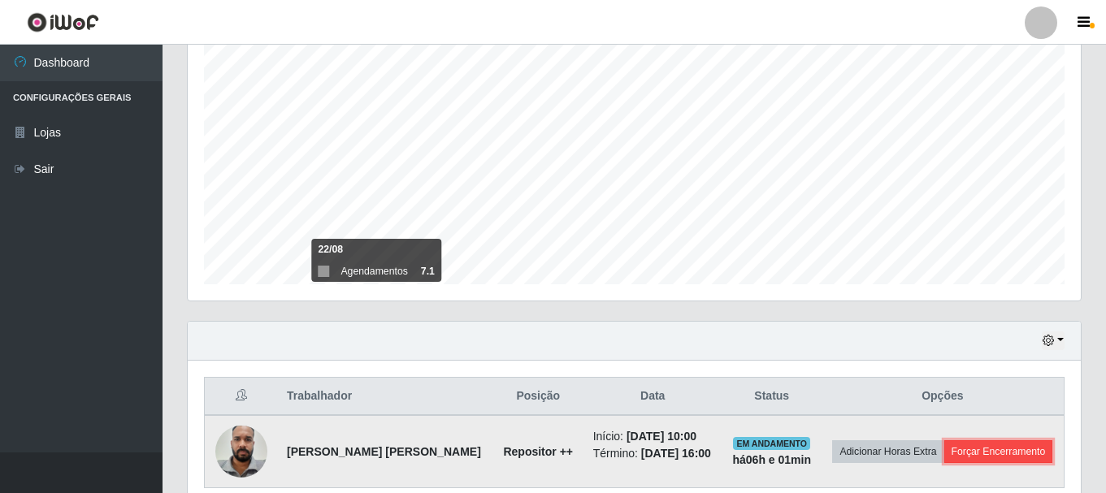
click at [992, 455] on button "Forçar Encerramento" at bounding box center [998, 451] width 109 height 23
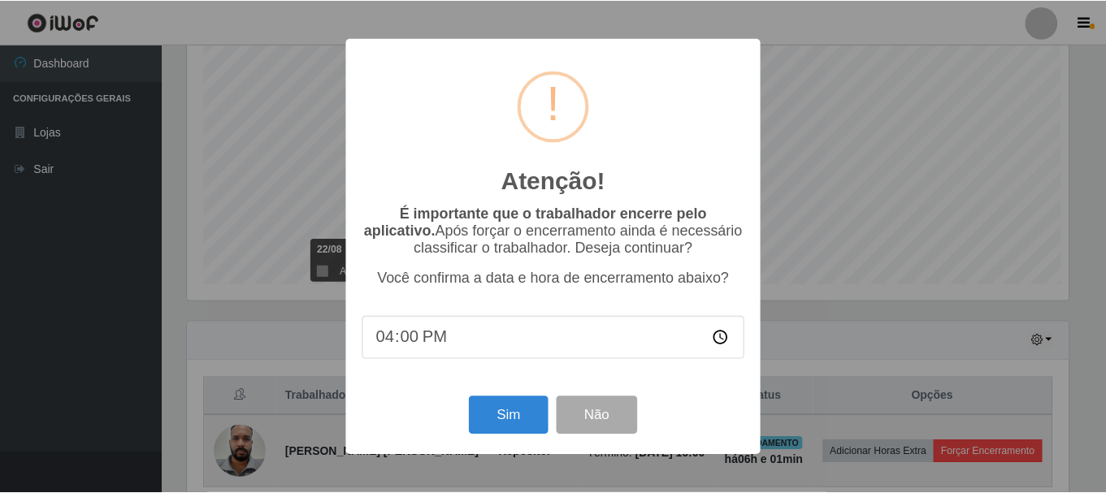
scroll to position [337, 885]
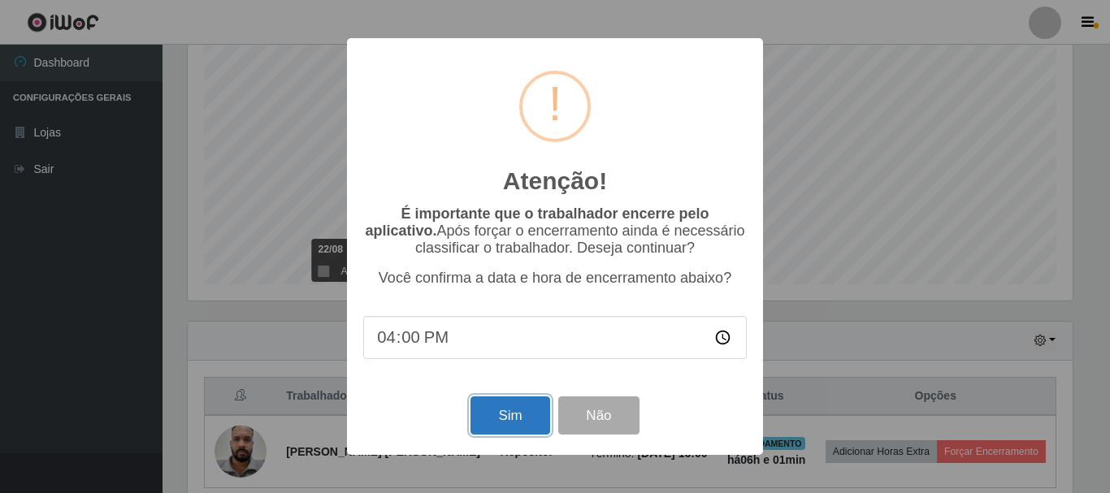
click at [510, 412] on button "Sim" at bounding box center [510, 416] width 79 height 38
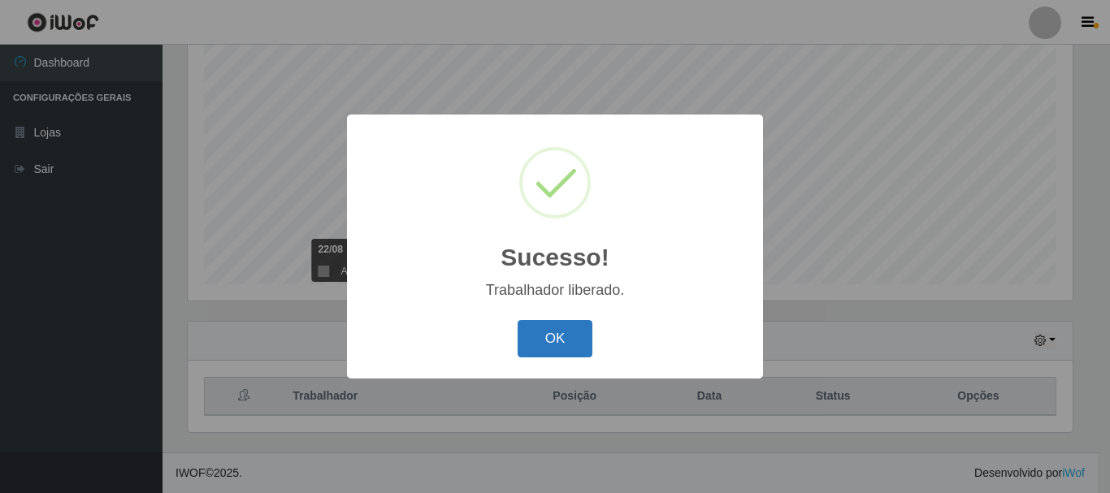
click at [578, 334] on button "OK" at bounding box center [556, 339] width 76 height 38
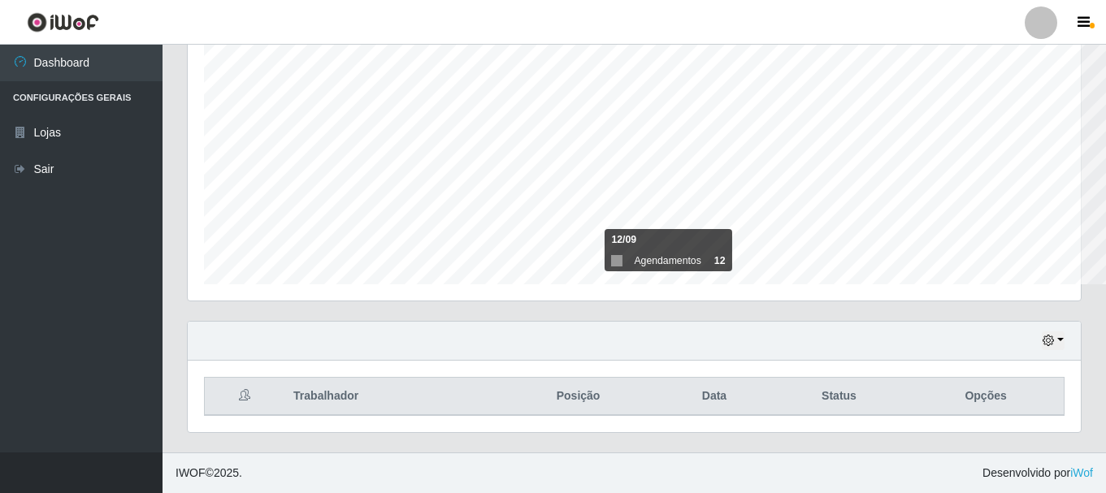
scroll to position [337, 893]
